Goal: Transaction & Acquisition: Purchase product/service

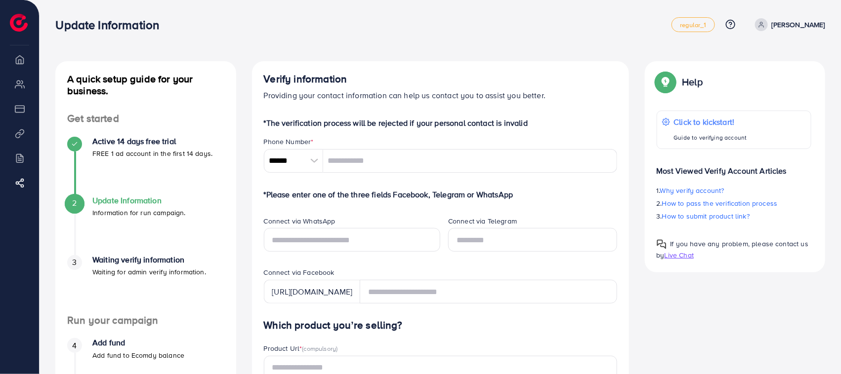
click at [21, 18] on img at bounding box center [19, 23] width 18 height 18
drag, startPoint x: 0, startPoint y: 0, endPoint x: 757, endPoint y: 29, distance: 757.8
click at [757, 29] on link "Muhammad ALi Zarar" at bounding box center [788, 24] width 74 height 13
click at [759, 53] on span "Log out" at bounding box center [765, 59] width 27 height 12
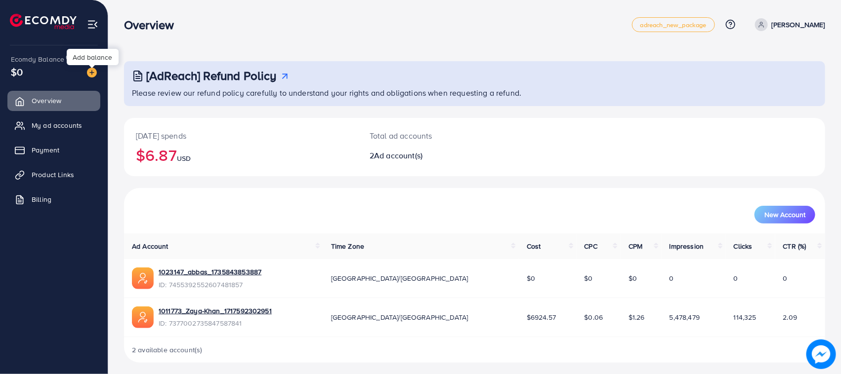
click at [94, 72] on img at bounding box center [92, 73] width 10 height 10
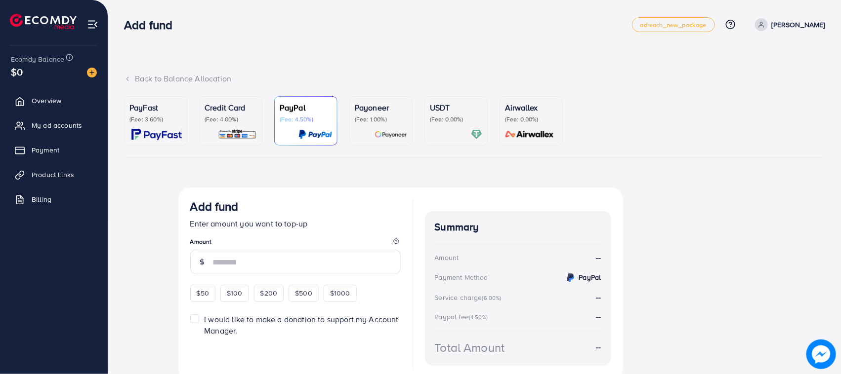
click at [230, 131] on img at bounding box center [237, 134] width 39 height 11
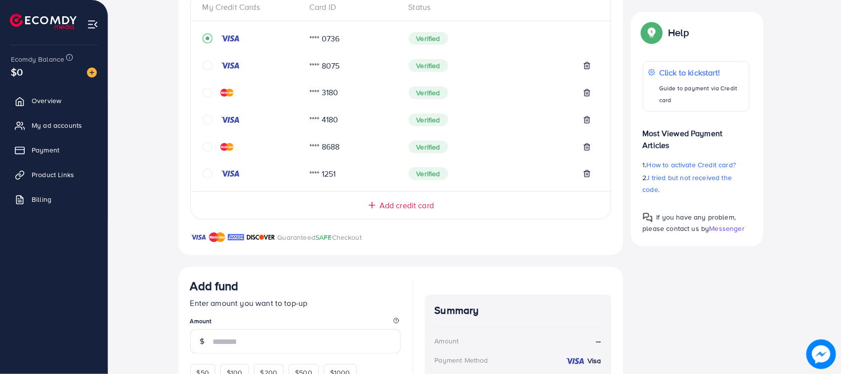
scroll to position [309, 0]
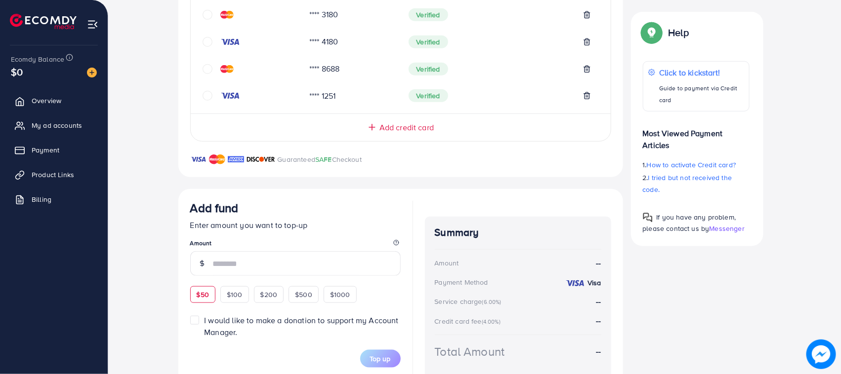
click at [203, 290] on span "$50" at bounding box center [203, 295] width 12 height 10
type input "**"
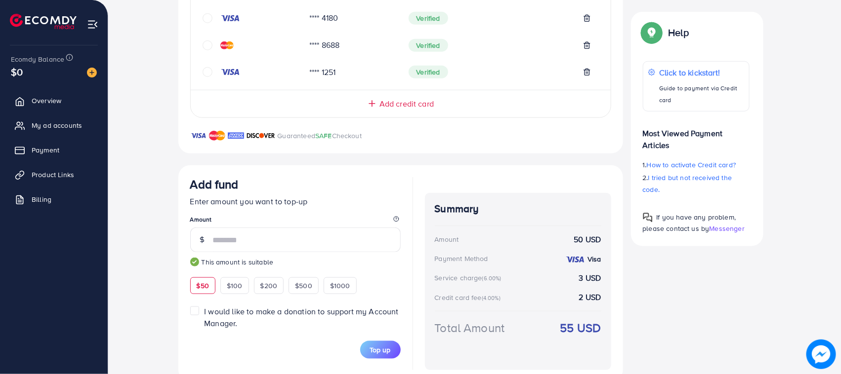
scroll to position [356, 0]
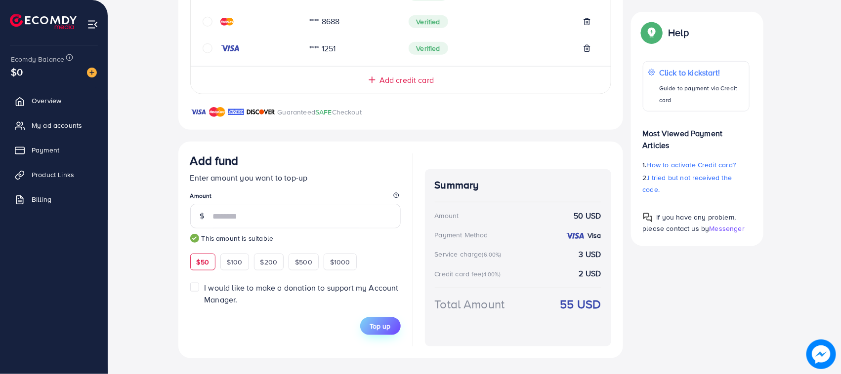
click at [393, 324] on button "Top up" at bounding box center [380, 327] width 41 height 18
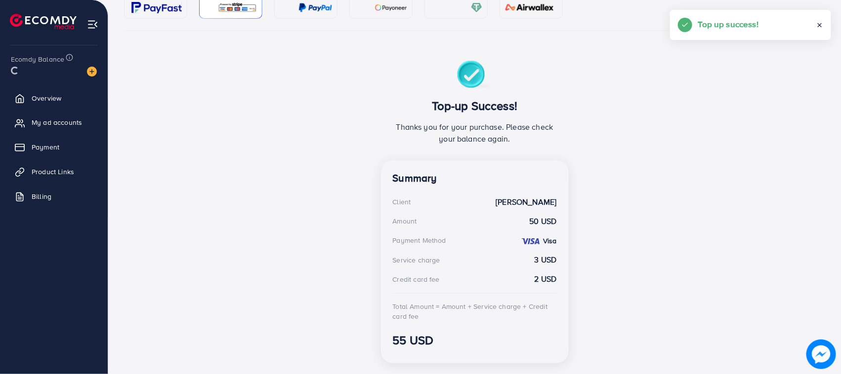
scroll to position [174, 0]
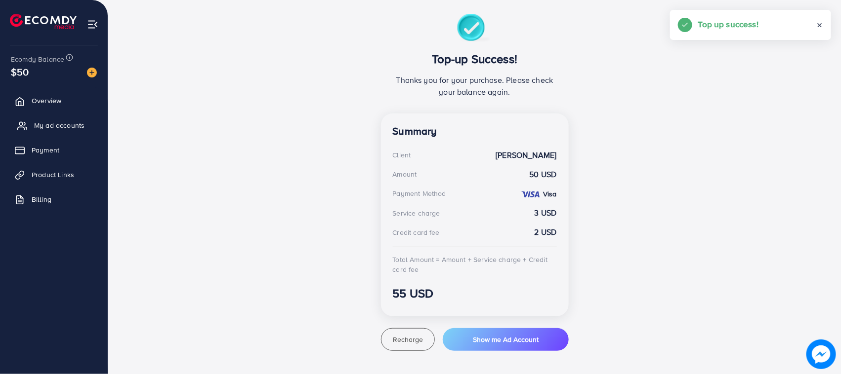
click at [56, 121] on span "My ad accounts" at bounding box center [59, 126] width 50 height 10
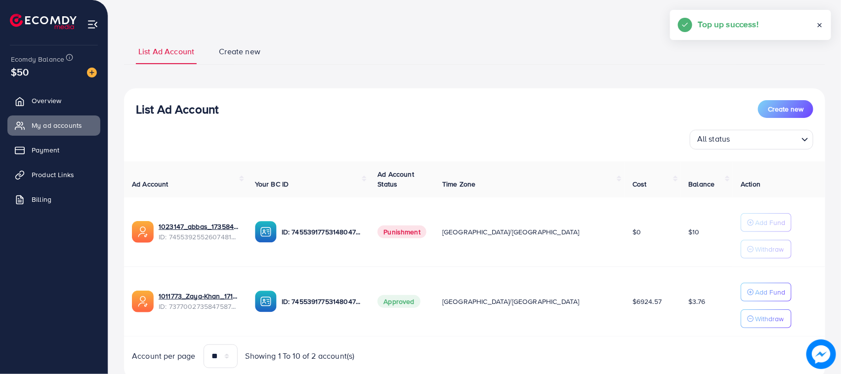
scroll to position [69, 0]
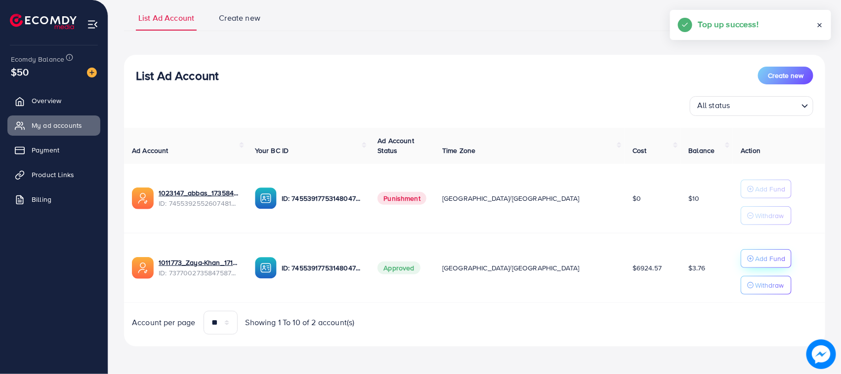
click at [755, 258] on p "Add Fund" at bounding box center [770, 259] width 30 height 12
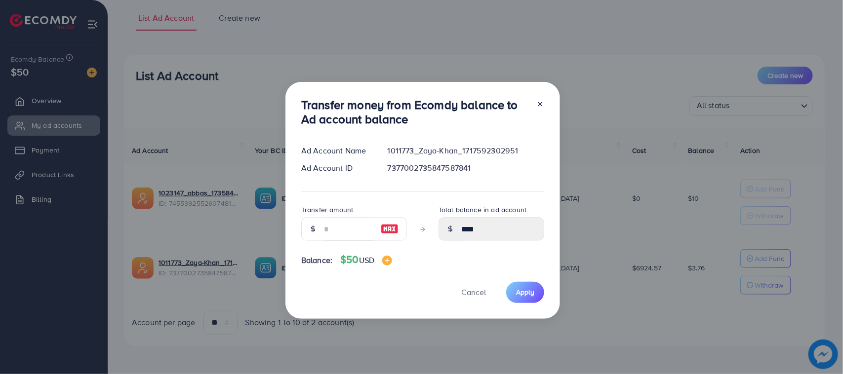
click at [327, 216] on div "Transfer amount" at bounding box center [354, 222] width 106 height 37
click at [349, 234] on input "number" at bounding box center [348, 229] width 49 height 24
type input "*"
type input "****"
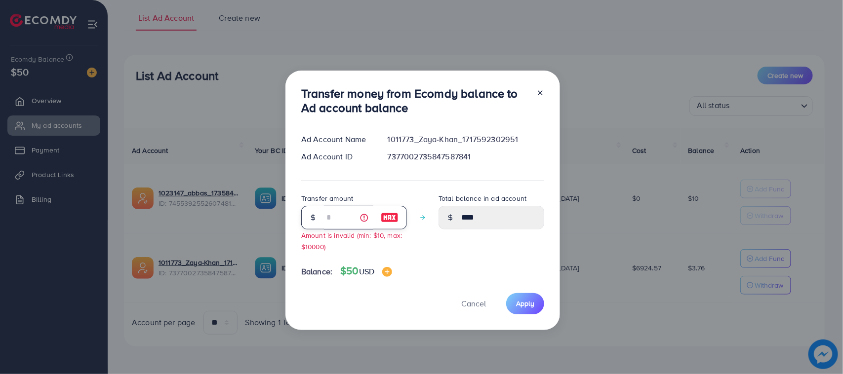
type input "**"
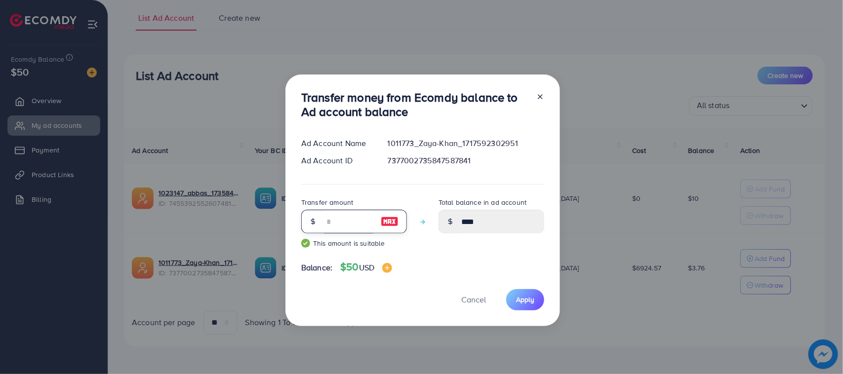
type input "*****"
type input "**"
click at [530, 297] on span "Apply" at bounding box center [525, 300] width 18 height 10
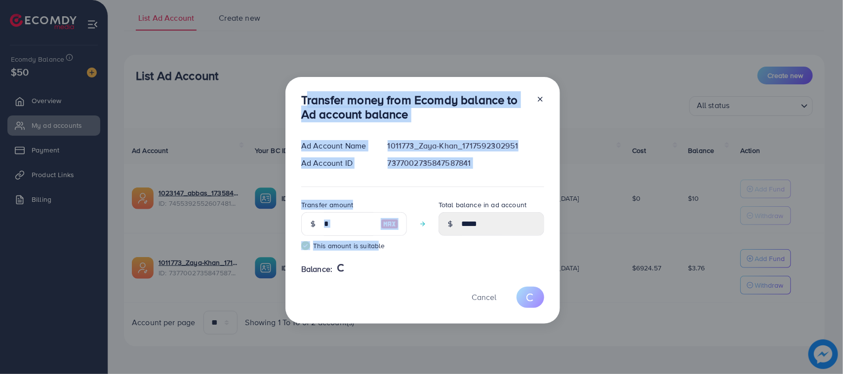
drag, startPoint x: 299, startPoint y: 102, endPoint x: 373, endPoint y: 258, distance: 172.3
click at [373, 258] on div "Transfer money from Ecomdy balance to Ad account balance Ad Account Name 101177…" at bounding box center [423, 200] width 275 height 247
type input "****"
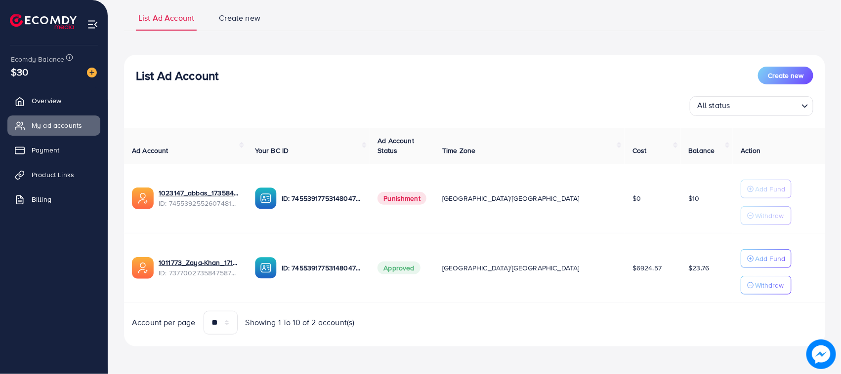
drag, startPoint x: 381, startPoint y: 50, endPoint x: 253, endPoint y: 82, distance: 131.9
click at [477, 68] on div "List Ad Account Create new" at bounding box center [474, 76] width 677 height 18
click at [142, 82] on h3 "List Ad Account" at bounding box center [177, 76] width 82 height 14
drag, startPoint x: 142, startPoint y: 82, endPoint x: 314, endPoint y: 53, distance: 174.4
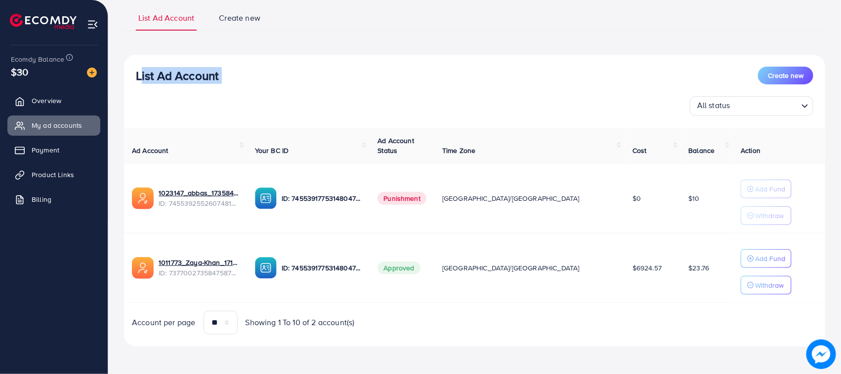
click at [142, 82] on h3 "List Ad Account" at bounding box center [177, 76] width 82 height 14
click at [315, 52] on div "List Ad Account Create new List Ad Account Create new All status Loading... Ad …" at bounding box center [474, 175] width 701 height 342
drag, startPoint x: 127, startPoint y: 70, endPoint x: 204, endPoint y: 90, distance: 78.6
click at [204, 90] on div "List Ad Account Create new All status Loading..." at bounding box center [474, 91] width 701 height 49
click at [220, 90] on div "List Ad Account Create new All status Loading..." at bounding box center [474, 91] width 701 height 49
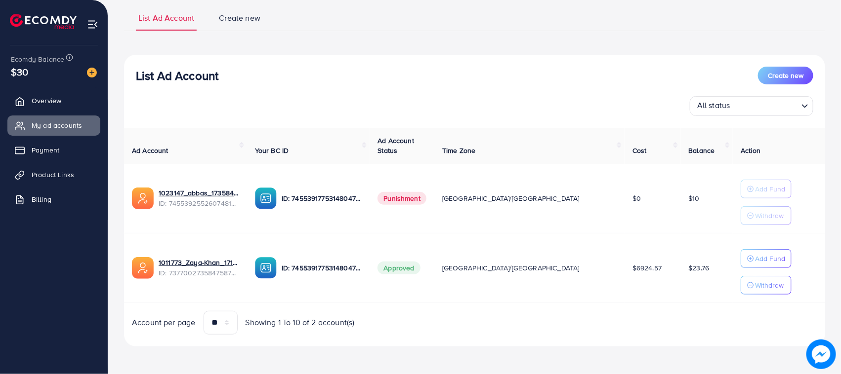
drag, startPoint x: 0, startPoint y: 44, endPoint x: 302, endPoint y: 50, distance: 302.4
click at [322, 47] on div "List Ad Account Create new List Ad Account Create new All status Loading... Ad …" at bounding box center [474, 175] width 701 height 342
click at [150, 76] on h3 "List Ad Account" at bounding box center [177, 76] width 82 height 14
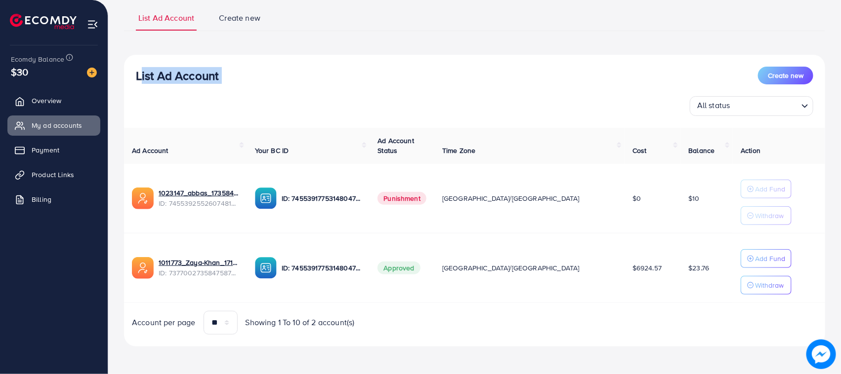
click at [279, 60] on div "List Ad Account Create new All status Loading... Ad Account Your BC ID Ad Accou…" at bounding box center [474, 201] width 701 height 292
